Goal: Transaction & Acquisition: Purchase product/service

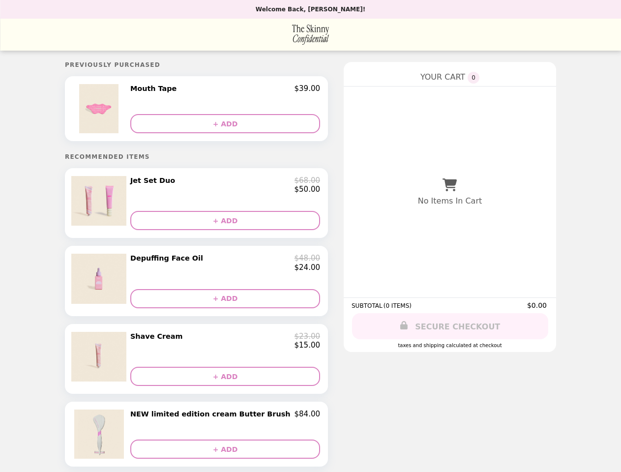
click at [119, 110] on img at bounding box center [100, 108] width 42 height 49
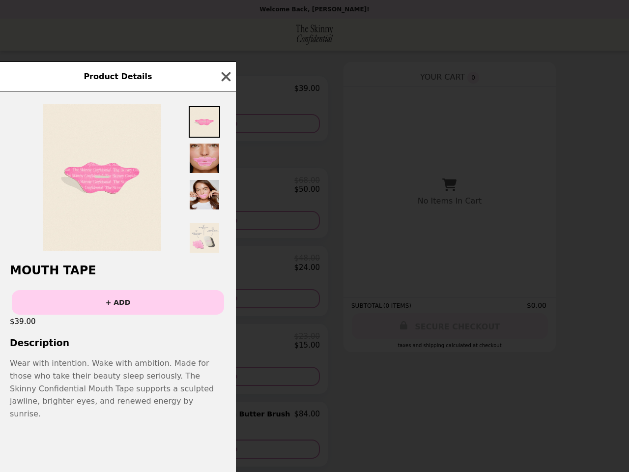
click at [225, 90] on div "Product Details Mouth Tape + ADD $39.00 Description Wear with intention. Wake w…" at bounding box center [314, 236] width 629 height 472
click at [225, 124] on div at bounding box center [118, 172] width 236 height 162
click at [119, 207] on img at bounding box center [102, 178] width 118 height 148
click at [225, 188] on div "Product Details Mouth Tape + ADD $39.00 Description Wear with intention. Wake w…" at bounding box center [314, 236] width 629 height 472
click at [225, 225] on button "+ ADD" at bounding box center [225, 220] width 190 height 19
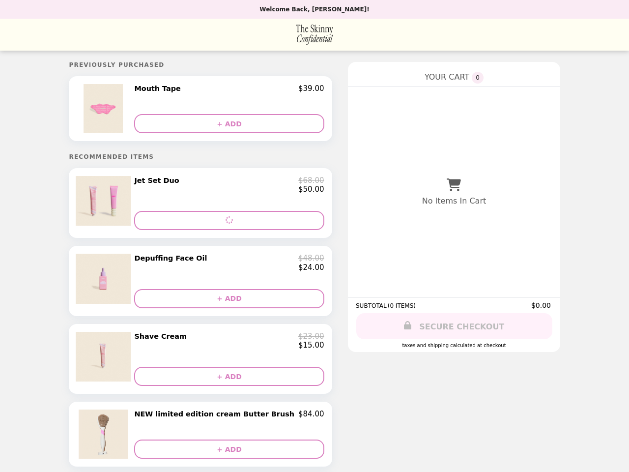
click at [119, 287] on img at bounding box center [105, 279] width 58 height 50
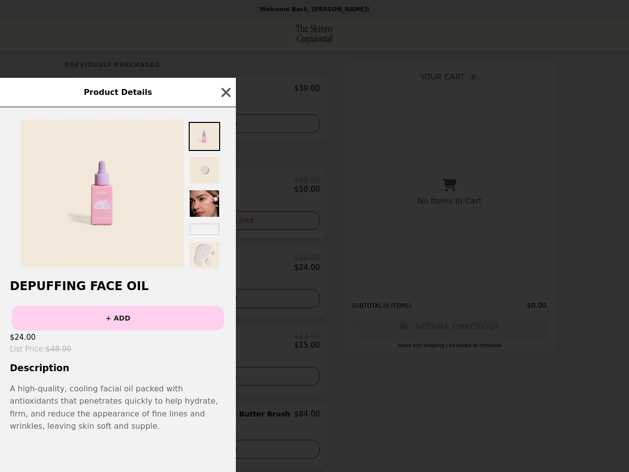
click at [225, 269] on div "Product Details Depuffing Face Oil + ADD $24.00 List Price : $48.00 Description…" at bounding box center [314, 236] width 629 height 472
click at [225, 306] on div "+ ADD" at bounding box center [118, 314] width 236 height 32
click at [119, 368] on h3 "Description" at bounding box center [118, 368] width 236 height 10
